Goal: Information Seeking & Learning: Learn about a topic

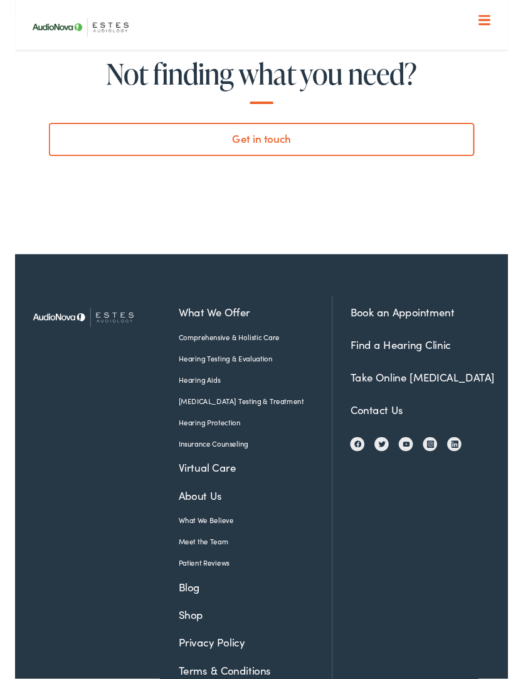
scroll to position [5554, 0]
click at [187, 645] on link "Shop" at bounding box center [246, 653] width 144 height 17
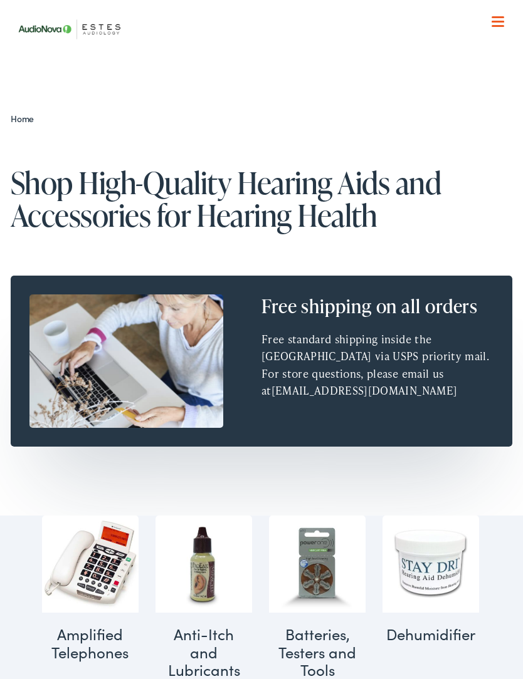
click at [506, 23] on nav "What We Offer Comprehensive & Holistic Care Hearing Testing & Evaluation Hearin…" at bounding box center [262, 129] width 502 height 258
click at [493, 26] on span at bounding box center [497, 26] width 13 height 2
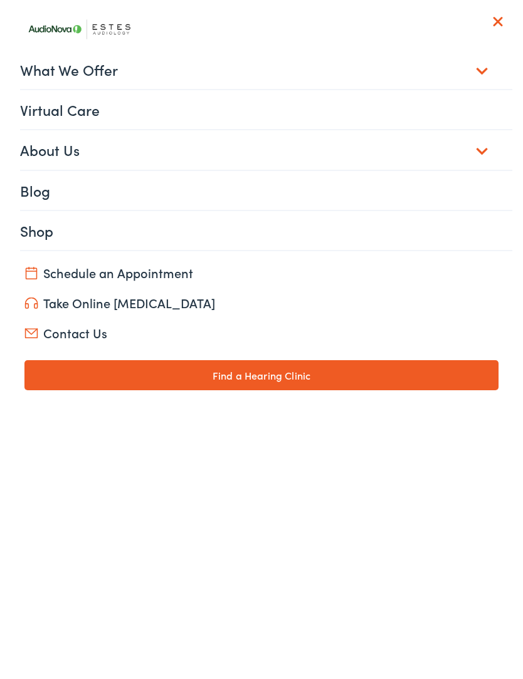
click at [52, 65] on link "What We Offer" at bounding box center [266, 69] width 492 height 39
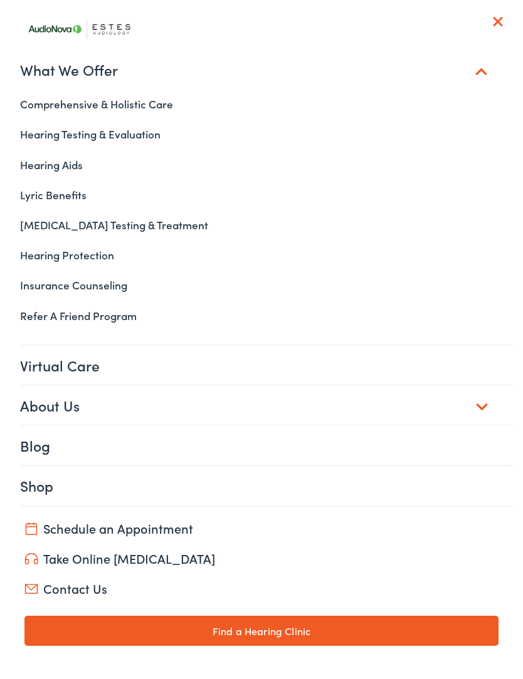
click at [48, 160] on link "Hearing Aids" at bounding box center [262, 165] width 502 height 30
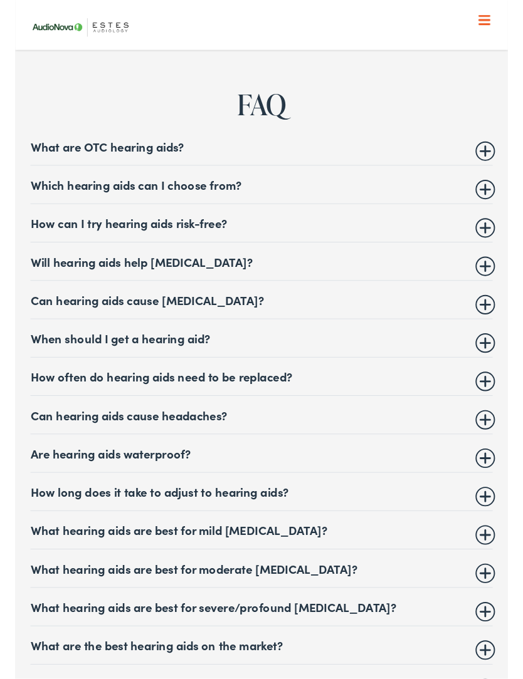
scroll to position [5127, 0]
click at [501, 188] on summary "Which hearing aids can I choose from?" at bounding box center [260, 195] width 489 height 15
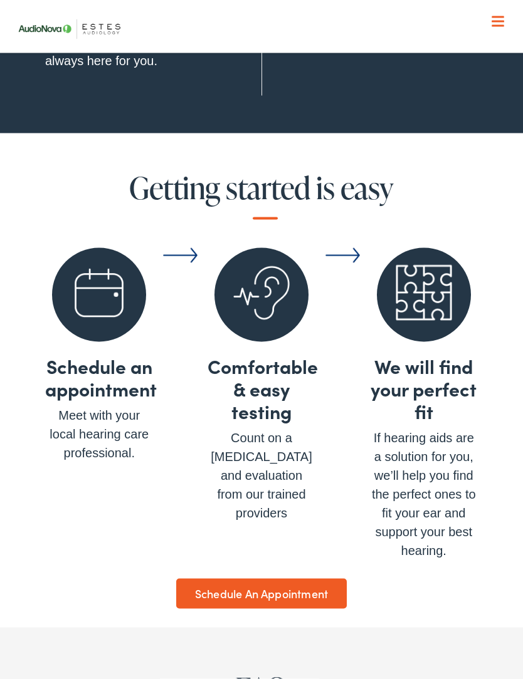
scroll to position [4546, 0]
